Goal: Task Accomplishment & Management: Manage account settings

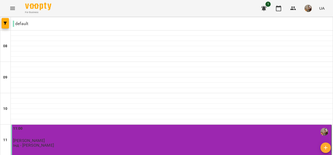
scroll to position [88, 0]
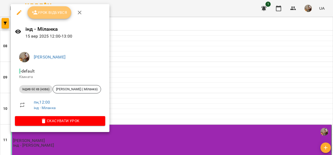
click at [52, 15] on span "Урок відбувся" at bounding box center [50, 12] width 36 height 6
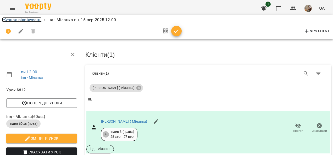
click at [23, 18] on link "Журнал відвідувань" at bounding box center [22, 19] width 40 height 5
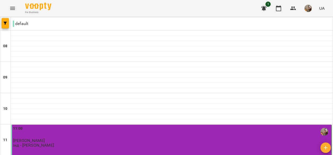
scroll to position [78, 0]
